Goal: Task Accomplishment & Management: Manage account settings

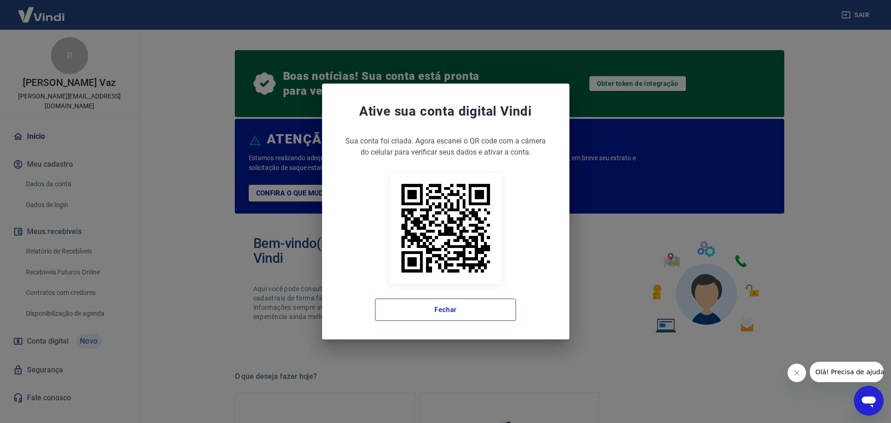
click at [476, 308] on button "Fechar" at bounding box center [445, 310] width 141 height 22
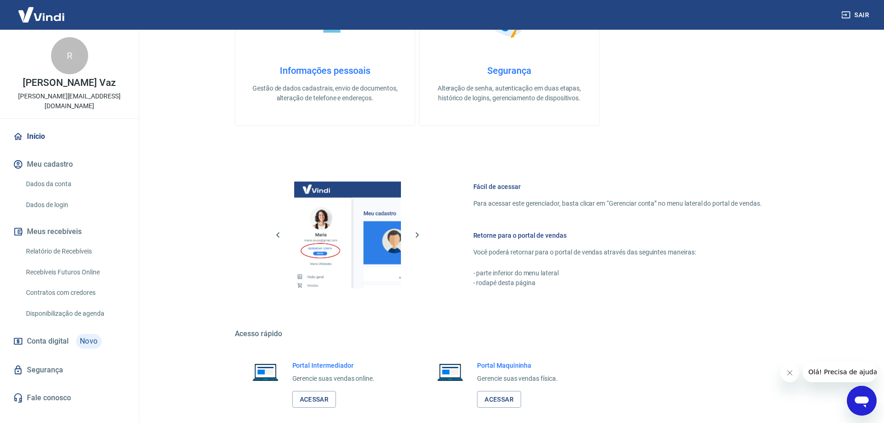
scroll to position [466, 0]
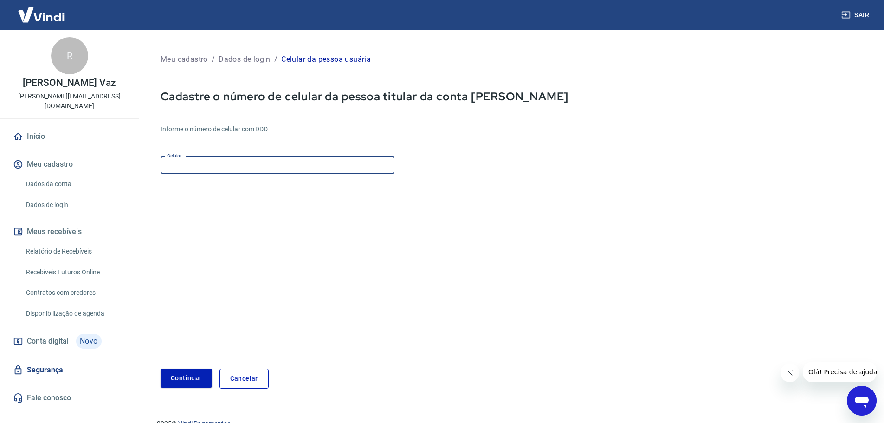
click at [226, 169] on input "Celular" at bounding box center [278, 164] width 234 height 17
drag, startPoint x: 193, startPoint y: 389, endPoint x: 189, endPoint y: 380, distance: 10.0
click at [192, 389] on div "Meu cadastro / Dados de login / Celular da pessoa usuária Cadastre o número de …" at bounding box center [511, 220] width 724 height 359
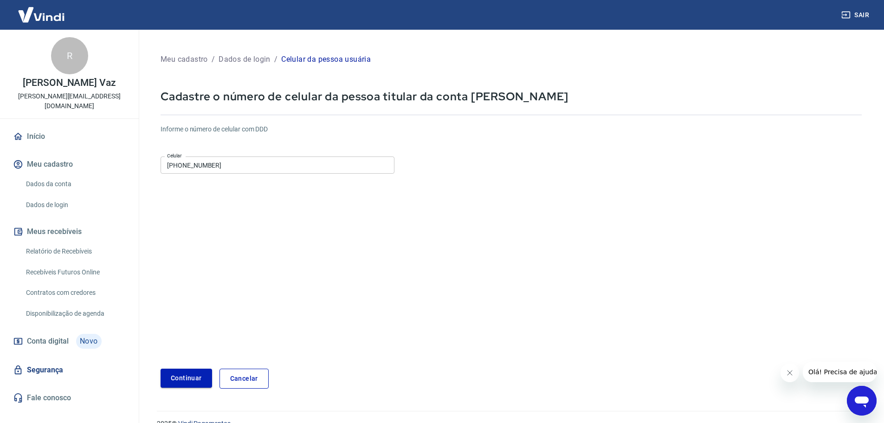
click at [189, 380] on button "Continuar" at bounding box center [187, 378] width 52 height 19
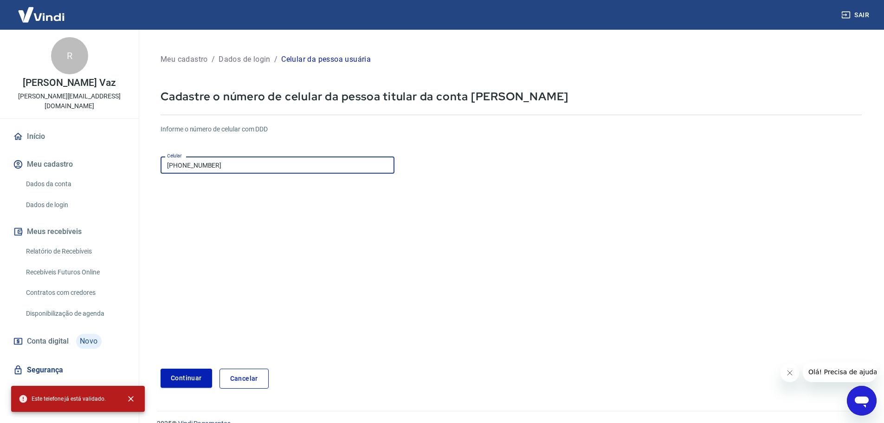
drag, startPoint x: 270, startPoint y: 169, endPoint x: 164, endPoint y: 178, distance: 106.2
click at [164, 178] on form "Informe o número de celular com DDD Celular (87) 99207-4806 Celular Continuar C…" at bounding box center [512, 253] width 702 height 272
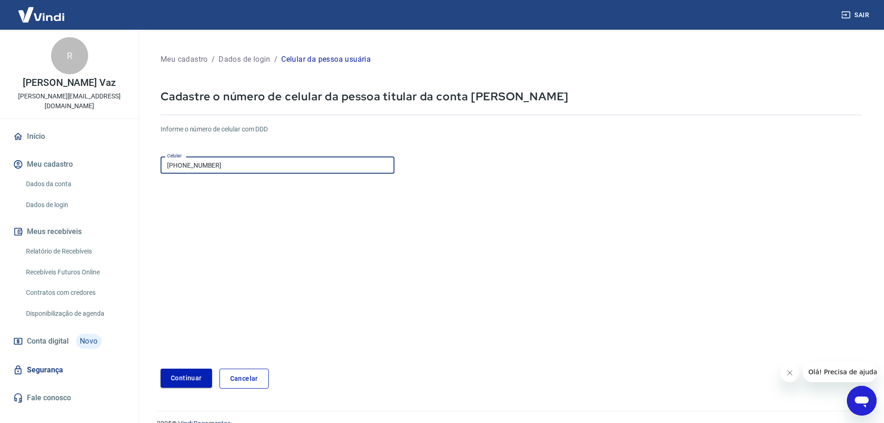
type input "(87) 99164-6853"
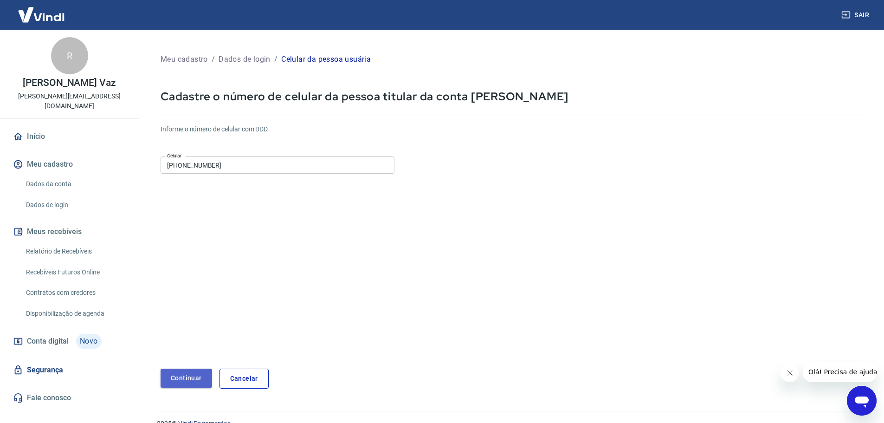
click at [187, 381] on button "Continuar" at bounding box center [187, 378] width 52 height 19
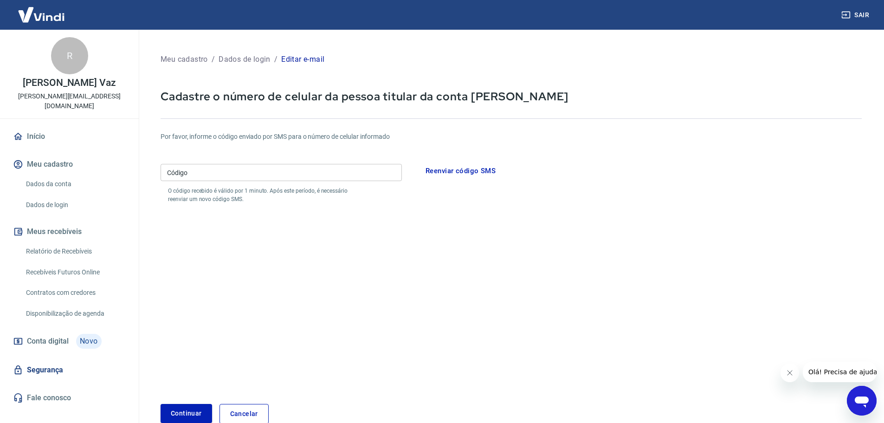
click at [344, 173] on input "Código" at bounding box center [281, 172] width 241 height 17
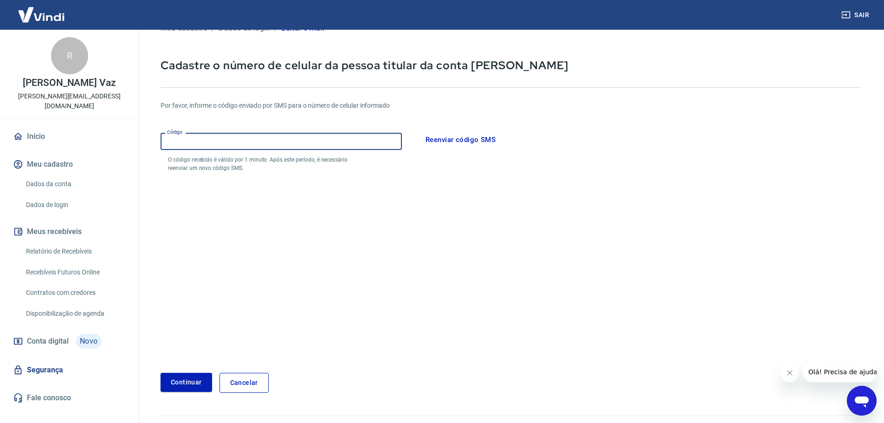
click at [255, 377] on link "Cancelar" at bounding box center [244, 383] width 49 height 20
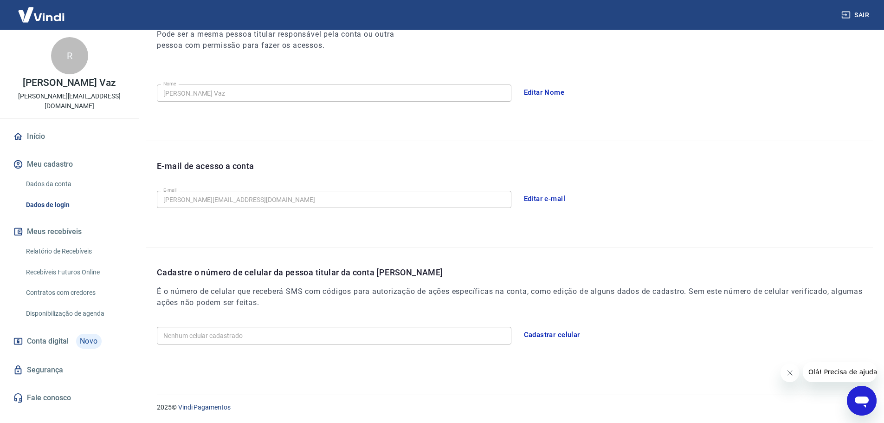
scroll to position [140, 0]
click at [538, 337] on button "Cadastrar celular" at bounding box center [552, 334] width 66 height 19
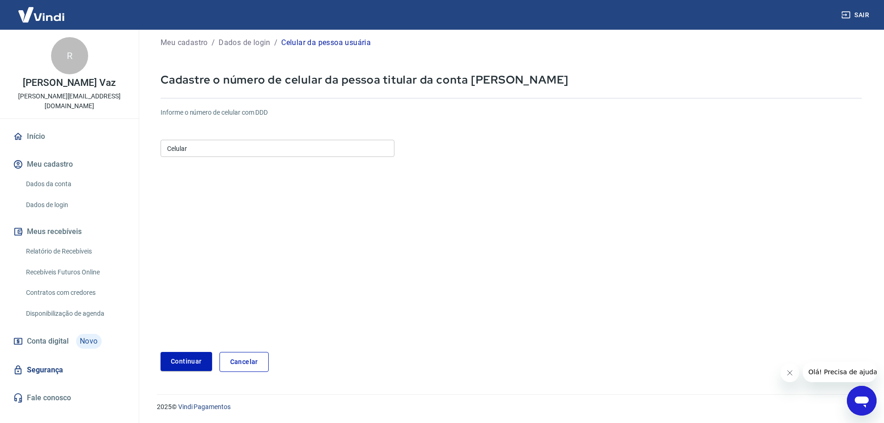
click at [194, 123] on div "Informe o número de celular com DDD Celular Celular" at bounding box center [512, 133] width 702 height 51
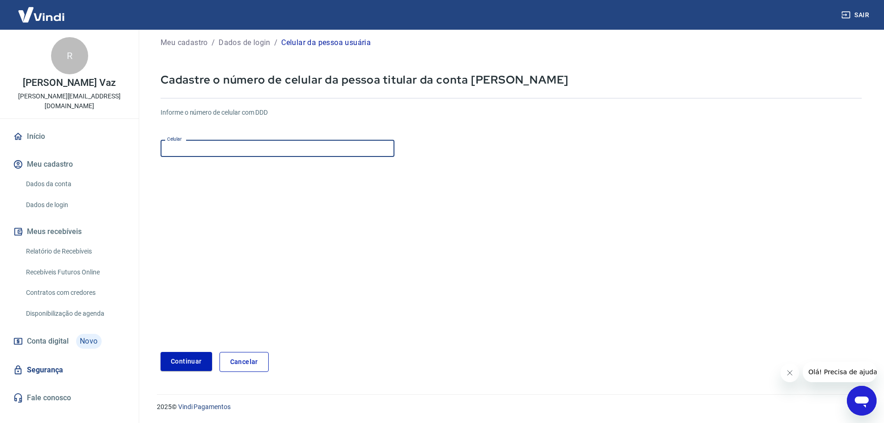
click at [205, 155] on input "Celular" at bounding box center [278, 148] width 234 height 17
type input "(87) 99207-4806"
click at [180, 365] on button "Continuar" at bounding box center [187, 361] width 52 height 19
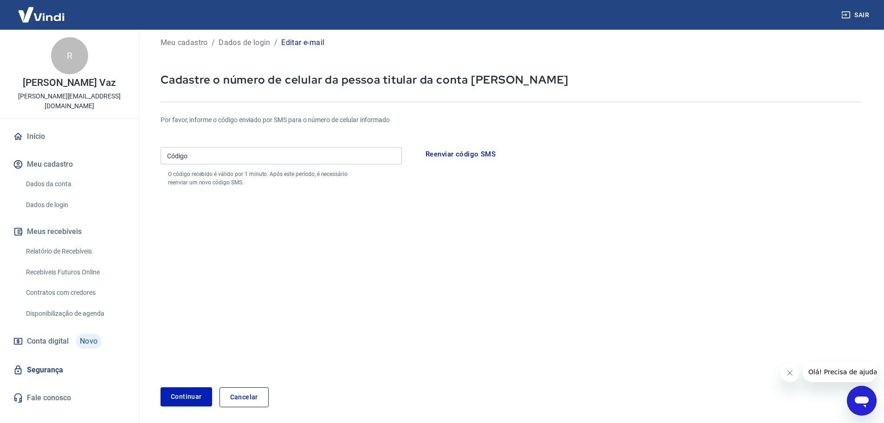
click at [240, 152] on input "Código" at bounding box center [281, 155] width 241 height 17
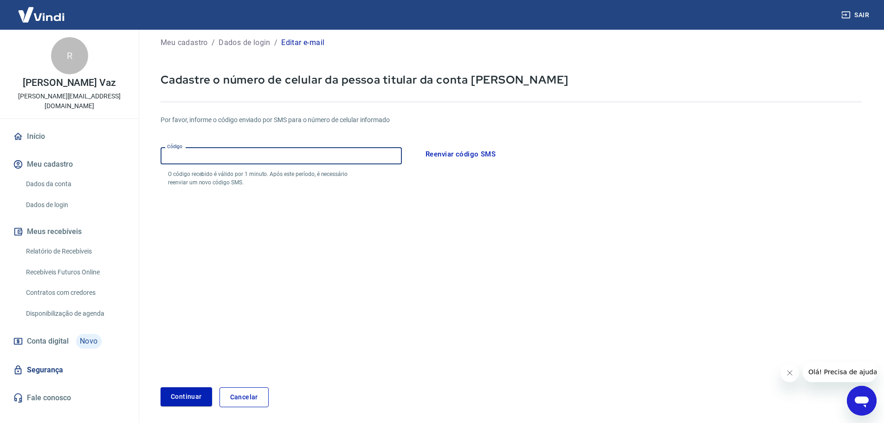
click at [252, 162] on input "Código" at bounding box center [281, 155] width 241 height 17
click at [262, 157] on input "Código" at bounding box center [281, 155] width 241 height 17
type input "687148"
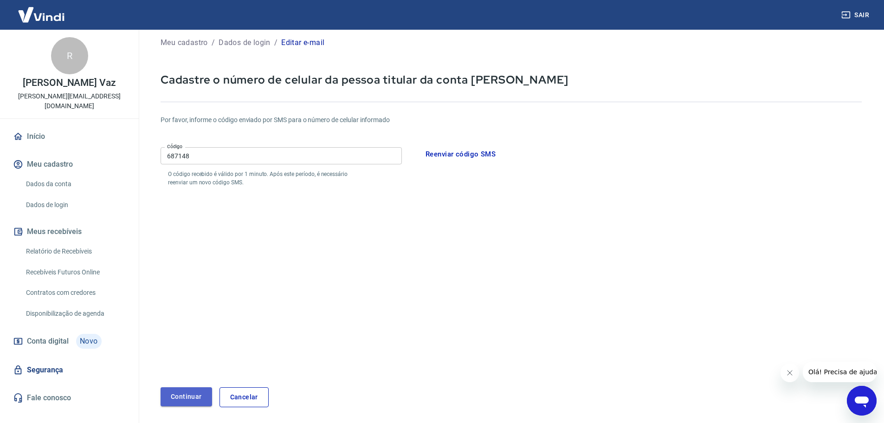
click at [192, 396] on button "Continuar" at bounding box center [187, 396] width 52 height 19
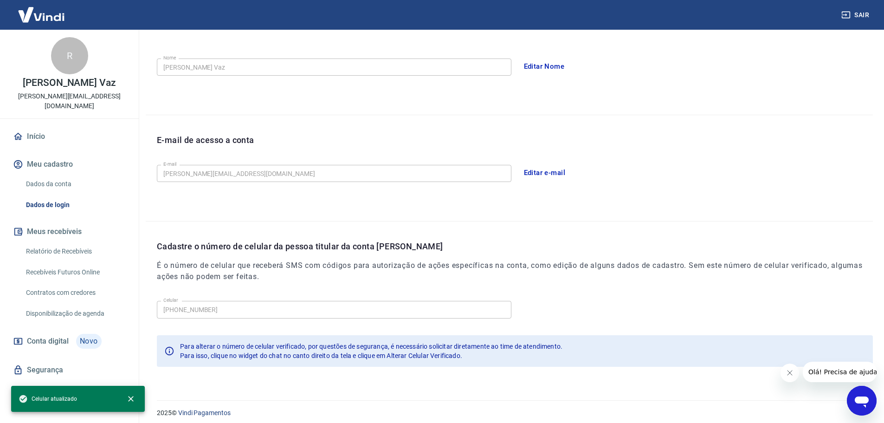
scroll to position [172, 0]
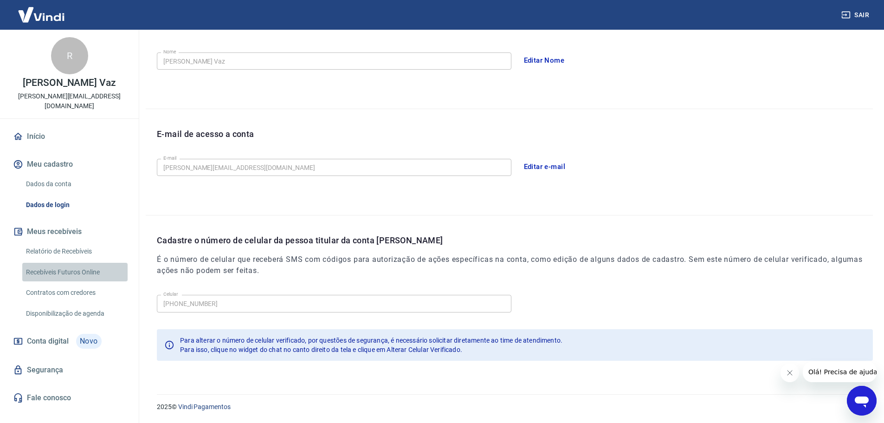
click at [96, 263] on link "Recebíveis Futuros Online" at bounding box center [74, 272] width 105 height 19
